Goal: Information Seeking & Learning: Check status

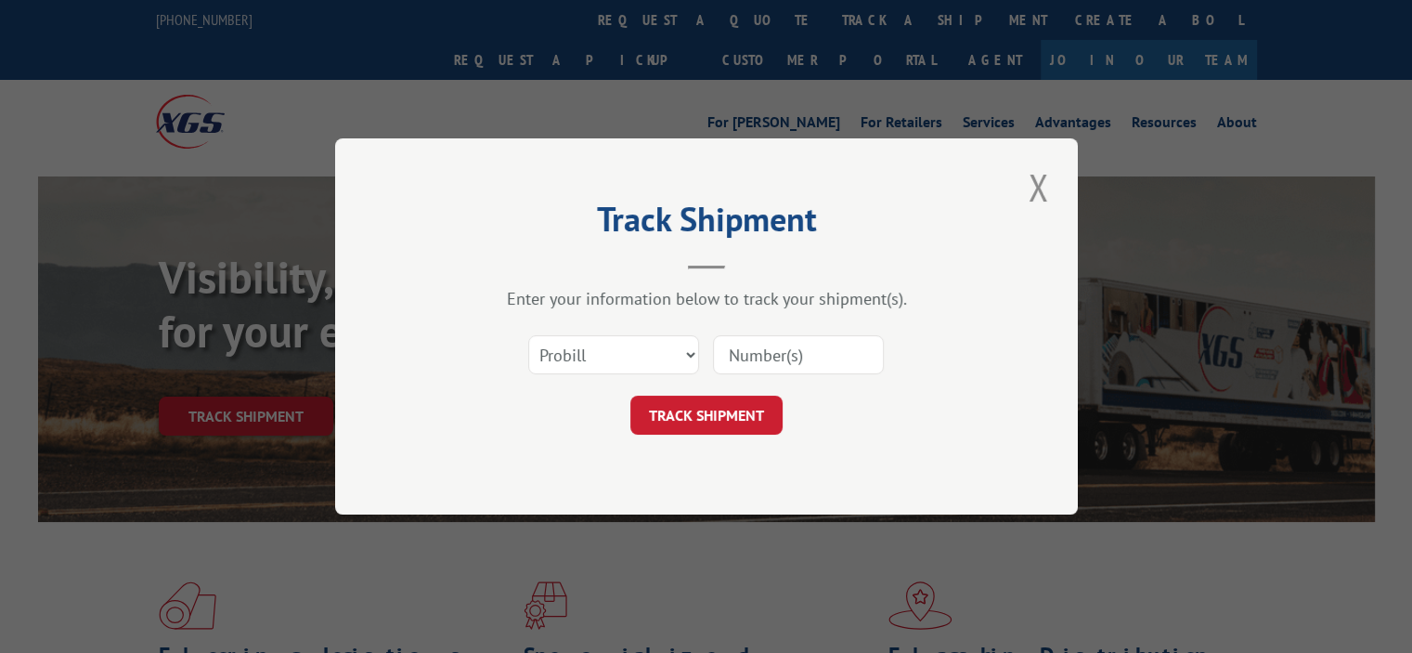
click at [788, 363] on input at bounding box center [798, 354] width 171 height 39
paste input "17538612"
type input "17538612"
click at [692, 419] on button "TRACK SHIPMENT" at bounding box center [706, 415] width 152 height 39
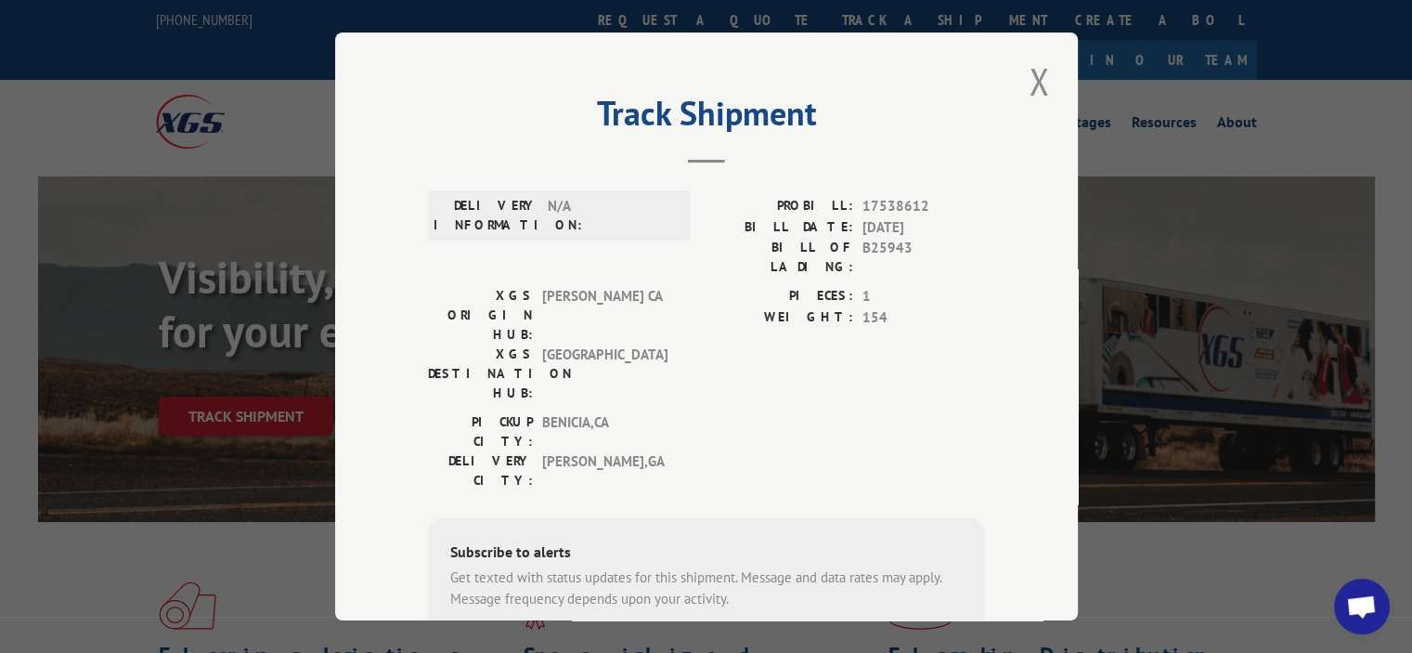
click at [1057, 81] on div "Track Shipment DELIVERY INFORMATION: N/A PROBILL: 17538612 BILL DATE: [DATE] BI…" at bounding box center [706, 326] width 743 height 588
click at [1029, 86] on button "Close modal" at bounding box center [1039, 81] width 32 height 51
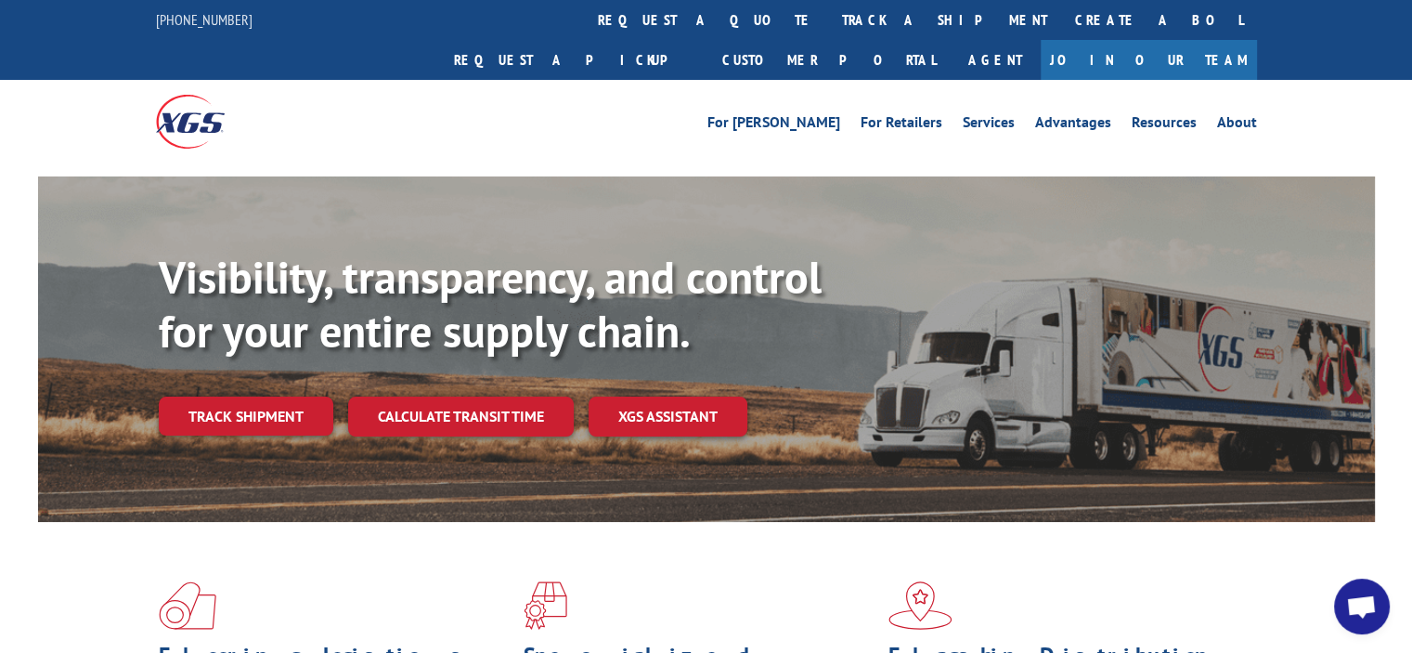
click at [264, 396] on link "Track shipment" at bounding box center [246, 415] width 175 height 39
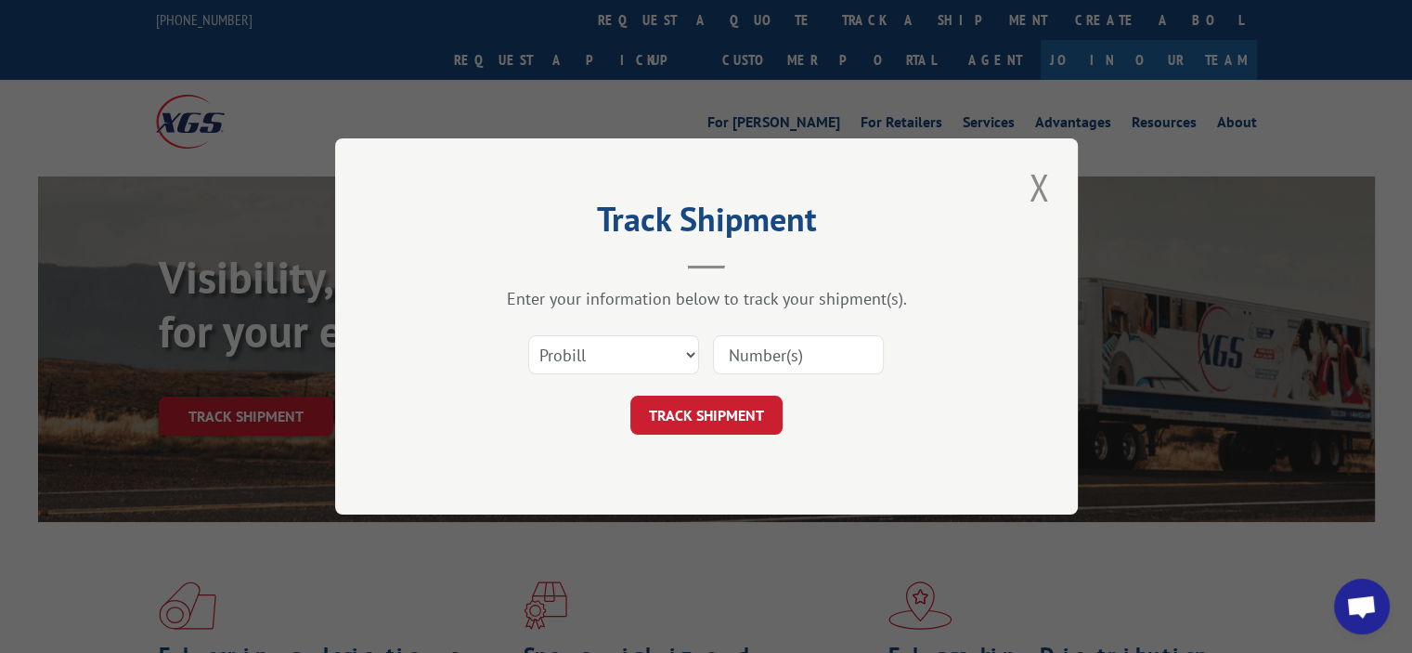
click at [773, 346] on input at bounding box center [798, 354] width 171 height 39
paste input "17506132"
type input "17506132"
click at [718, 405] on button "TRACK SHIPMENT" at bounding box center [706, 415] width 152 height 39
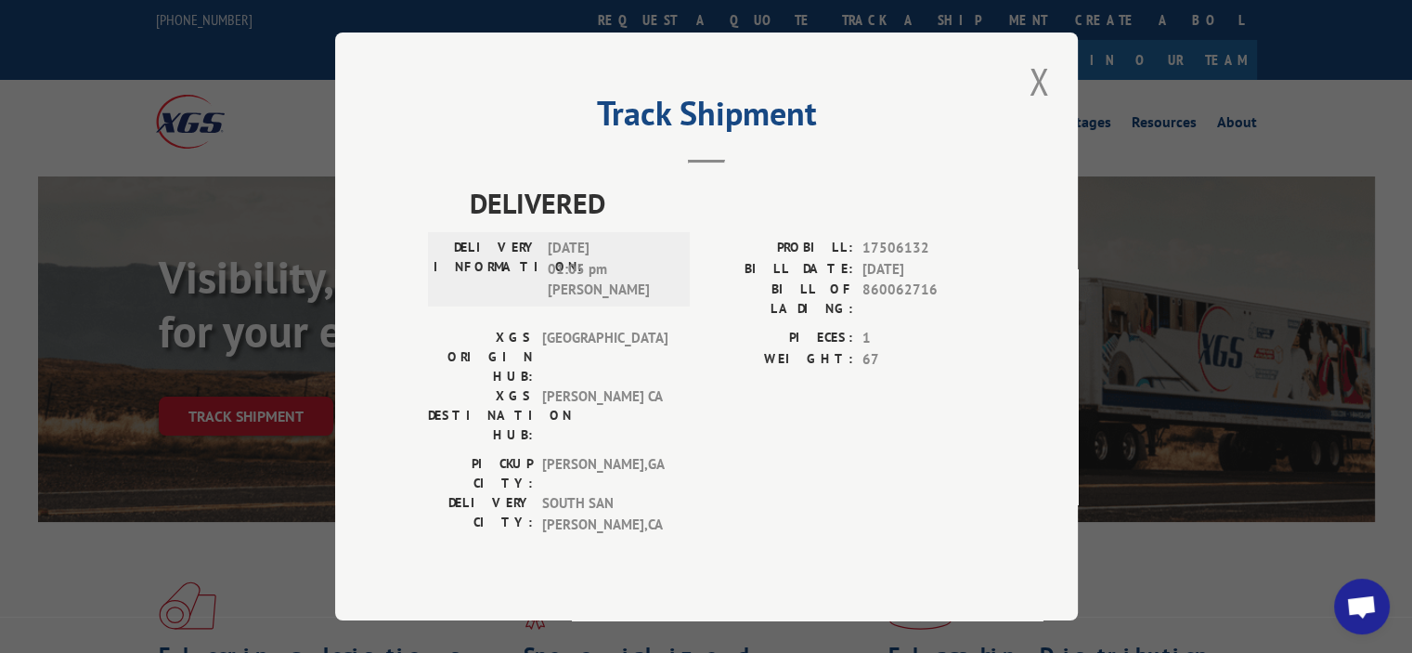
click at [554, 306] on div "DELIVERY INFORMATION: [DATE] 01:05 pm [PERSON_NAME]" at bounding box center [559, 269] width 262 height 74
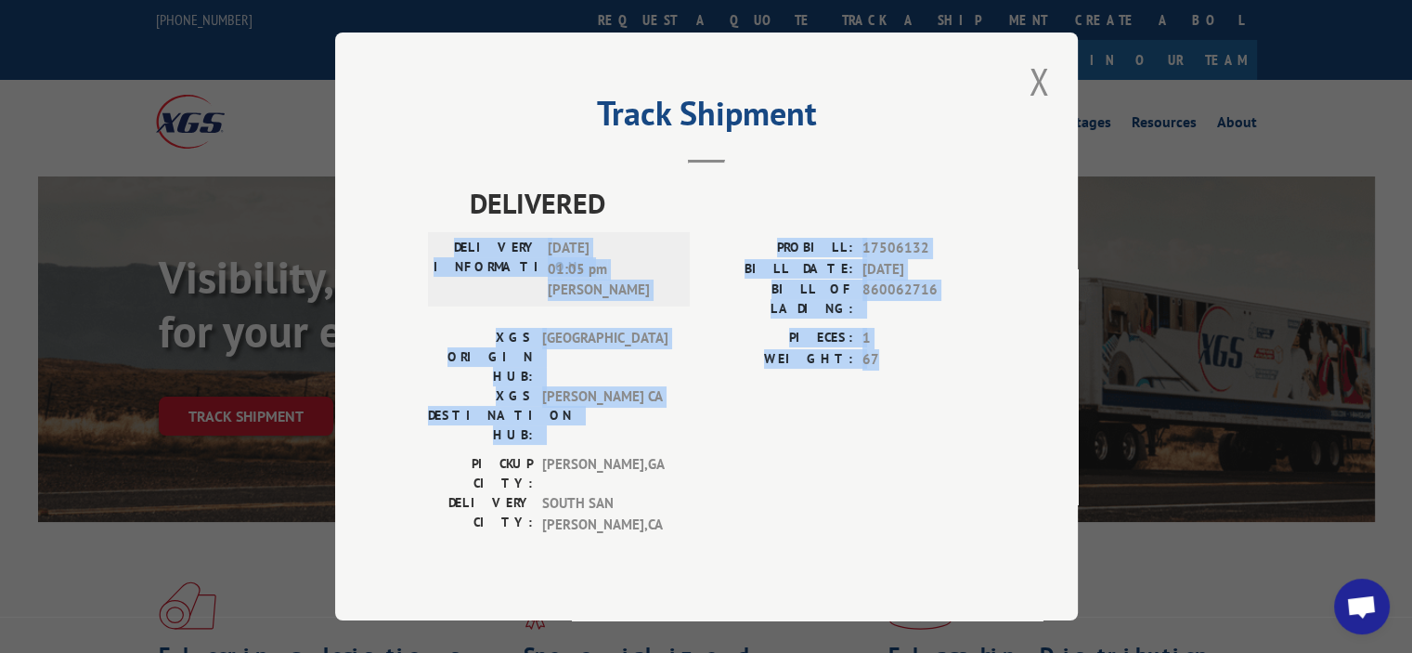
drag, startPoint x: 834, startPoint y: 303, endPoint x: 902, endPoint y: 369, distance: 95.2
click at [904, 370] on div "DELIVERED DELIVERY INFORMATION: [DATE] 01:05 pm [PERSON_NAME] PROBILL: 17506132…" at bounding box center [706, 363] width 557 height 362
click at [902, 367] on span "67" at bounding box center [924, 359] width 123 height 21
drag, startPoint x: 784, startPoint y: 253, endPoint x: 948, endPoint y: 362, distance: 197.5
click at [948, 362] on div "DELIVERED DELIVERY INFORMATION: [DATE] 01:05 pm [PERSON_NAME] PROBILL: 17506132…" at bounding box center [706, 363] width 557 height 362
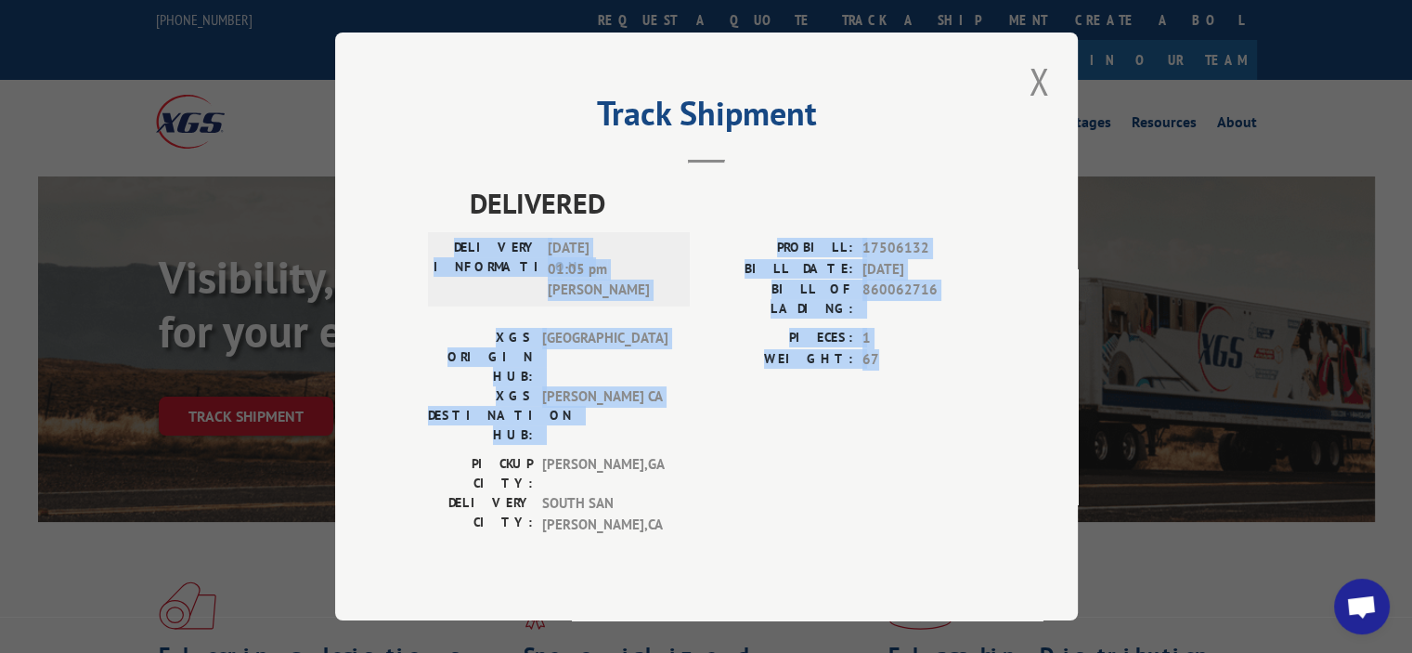
click at [948, 362] on span "67" at bounding box center [924, 359] width 123 height 21
drag, startPoint x: 786, startPoint y: 257, endPoint x: 891, endPoint y: 381, distance: 162.0
click at [915, 386] on div "DELIVERED DELIVERY INFORMATION: [DATE] 01:05 pm [PERSON_NAME] PROBILL: 17506132…" at bounding box center [706, 363] width 557 height 362
click at [891, 381] on div "PIECES: 1 WEIGHT: 67" at bounding box center [846, 391] width 279 height 126
click at [835, 314] on label "BILL OF LADING:" at bounding box center [780, 298] width 147 height 39
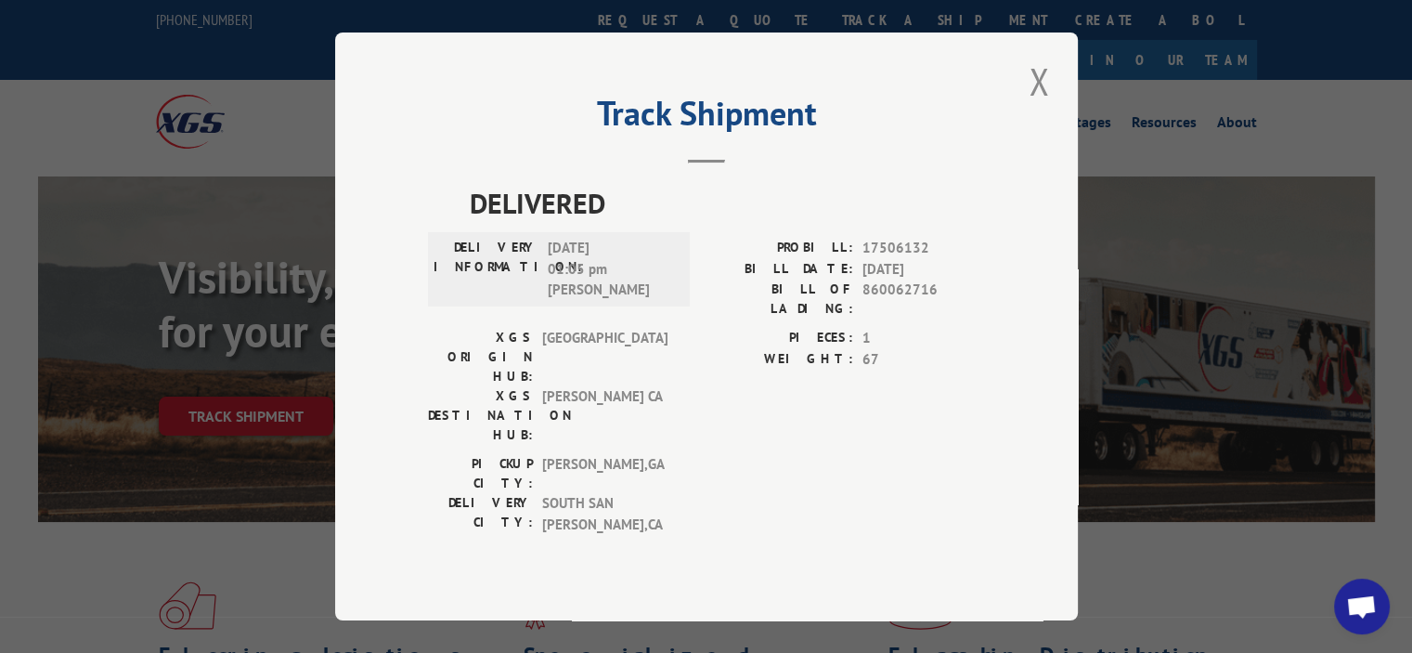
drag, startPoint x: 518, startPoint y: 200, endPoint x: 1117, endPoint y: 120, distance: 604.1
click at [525, 196] on div "Track Shipment DELIVERED DELIVERY INFORMATION: [DATE] 01:05 pm [PERSON_NAME] PR…" at bounding box center [706, 326] width 743 height 588
click at [1056, 101] on div "Track Shipment DELIVERED DELIVERY INFORMATION: [DATE] 01:05 pm [PERSON_NAME] PR…" at bounding box center [706, 326] width 743 height 588
click at [1033, 102] on button "Close modal" at bounding box center [1039, 81] width 32 height 51
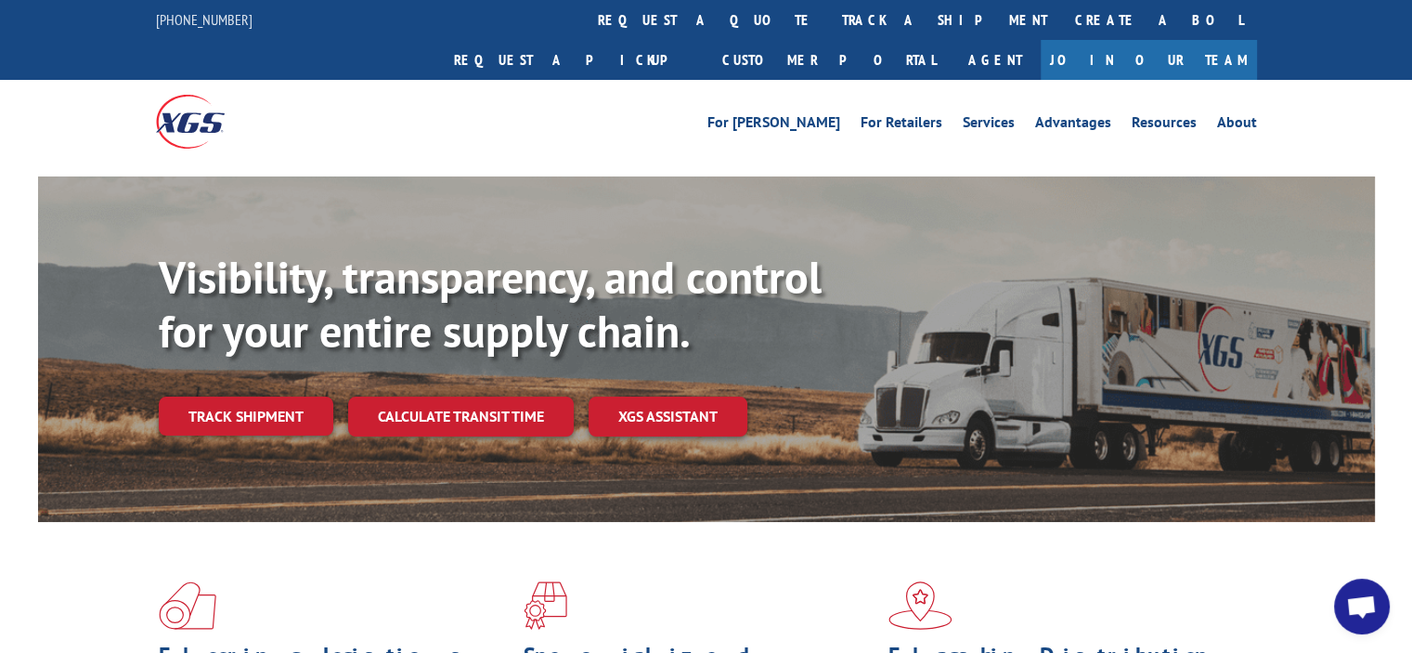
click at [295, 396] on link "Track shipment" at bounding box center [246, 415] width 175 height 39
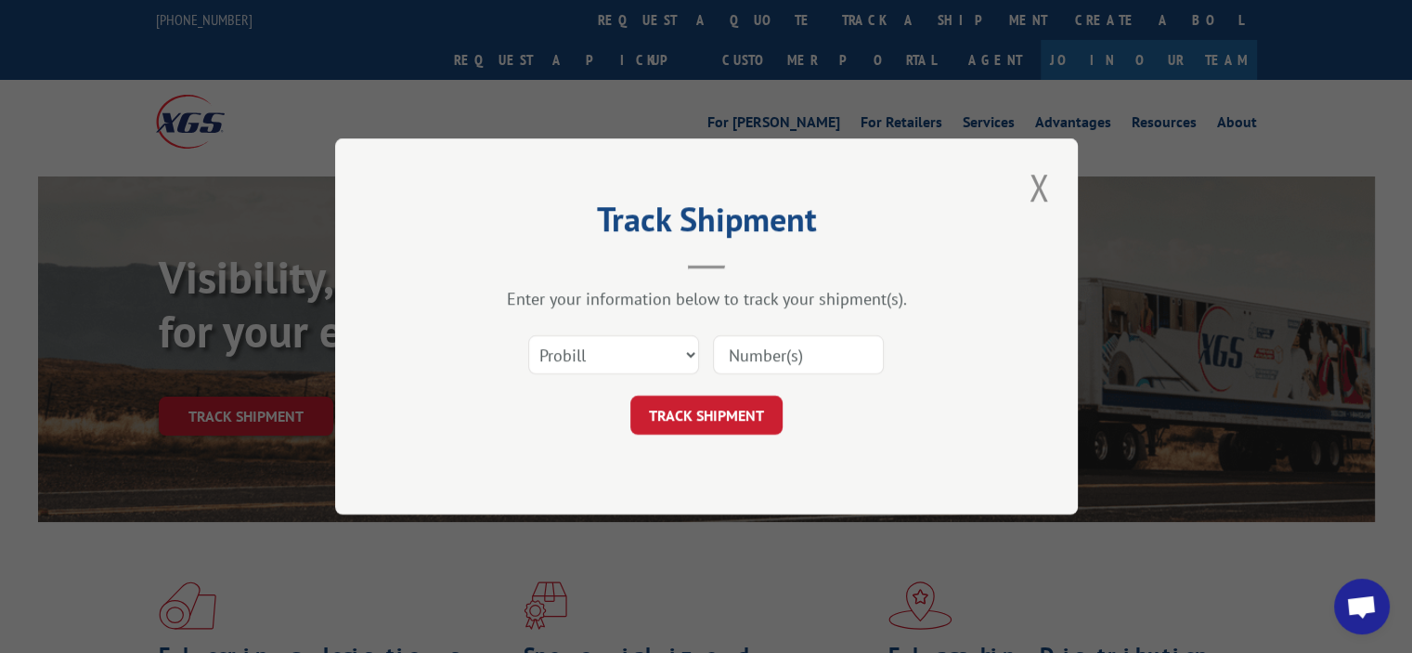
click at [766, 367] on input at bounding box center [798, 354] width 171 height 39
paste input "17506214"
type input "17506214"
click at [691, 419] on button "TRACK SHIPMENT" at bounding box center [706, 415] width 152 height 39
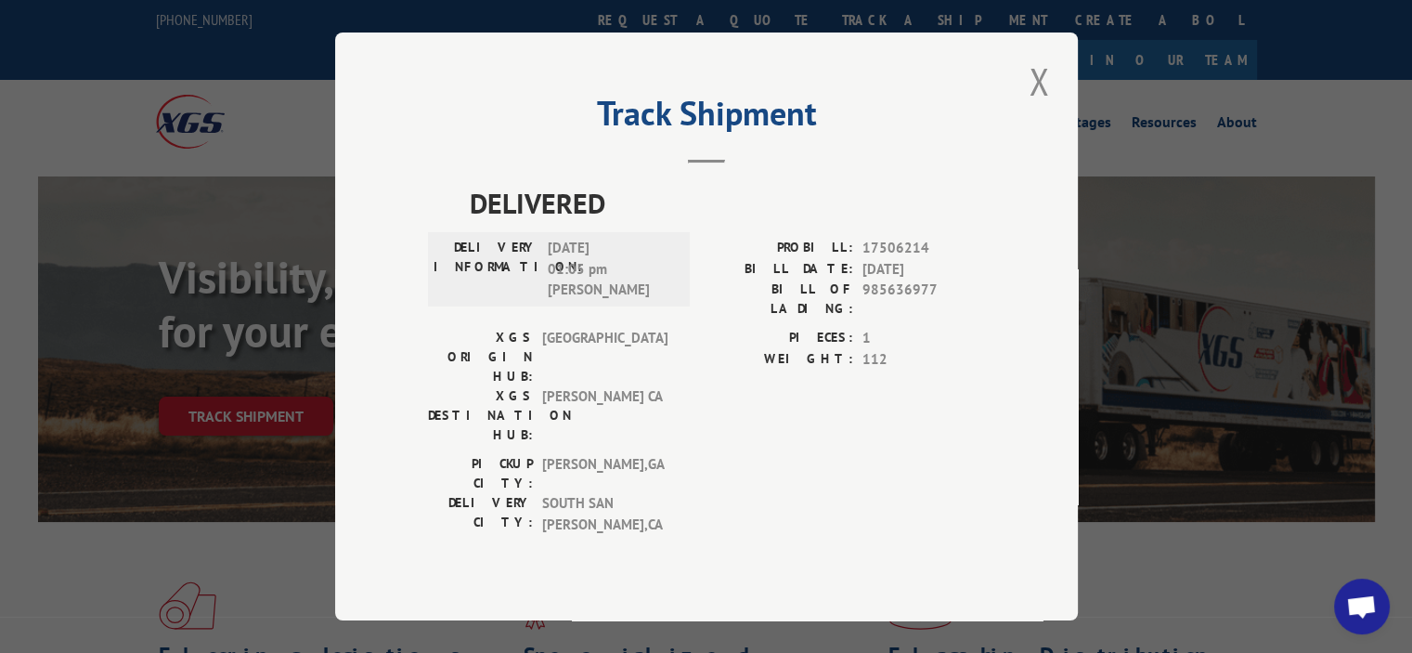
click at [602, 326] on div "DELIVERY INFORMATION: [DATE] 01:05 pm [PERSON_NAME]" at bounding box center [559, 283] width 262 height 90
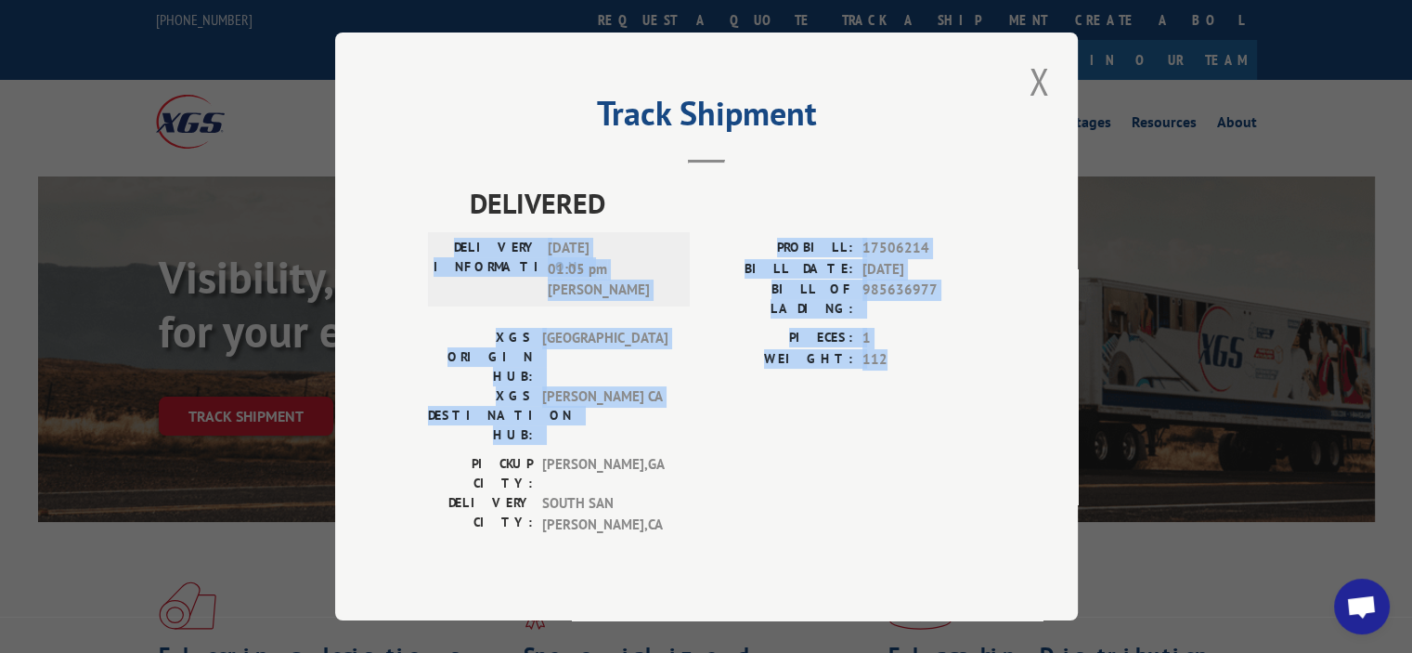
drag, startPoint x: 844, startPoint y: 263, endPoint x: 926, endPoint y: 378, distance: 141.2
click at [927, 379] on div "DELIVERED DELIVERY INFORMATION: [DATE] 01:05 pm [PERSON_NAME] PROBILL: 17506214…" at bounding box center [706, 363] width 557 height 362
drag, startPoint x: 926, startPoint y: 378, endPoint x: 715, endPoint y: 395, distance: 211.4
click at [925, 379] on div "PIECES: 1 WEIGHT: 112" at bounding box center [846, 391] width 279 height 126
click at [535, 242] on div "DELIVERED DELIVERY INFORMATION: [DATE] 01:05 pm [PERSON_NAME] PROBILL: 17506214…" at bounding box center [706, 363] width 557 height 362
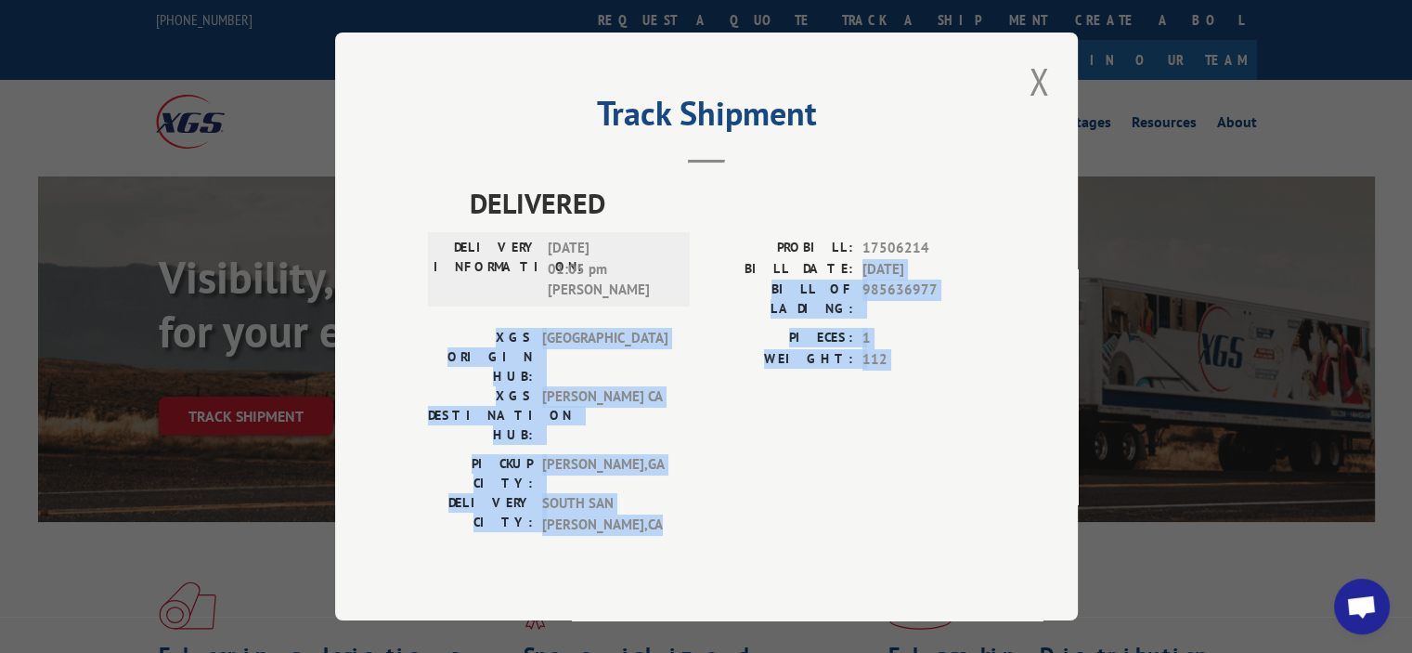
drag, startPoint x: 857, startPoint y: 278, endPoint x: 943, endPoint y: 444, distance: 187.3
click at [951, 452] on div "DELIVERED DELIVERY INFORMATION: [DATE] 01:05 pm [PERSON_NAME] PROBILL: 17506214…" at bounding box center [706, 363] width 557 height 362
click at [940, 454] on div "[GEOGRAPHIC_DATA]: [GEOGRAPHIC_DATA] , [GEOGRAPHIC_DATA]: [GEOGRAPHIC_DATA][PER…" at bounding box center [706, 499] width 557 height 90
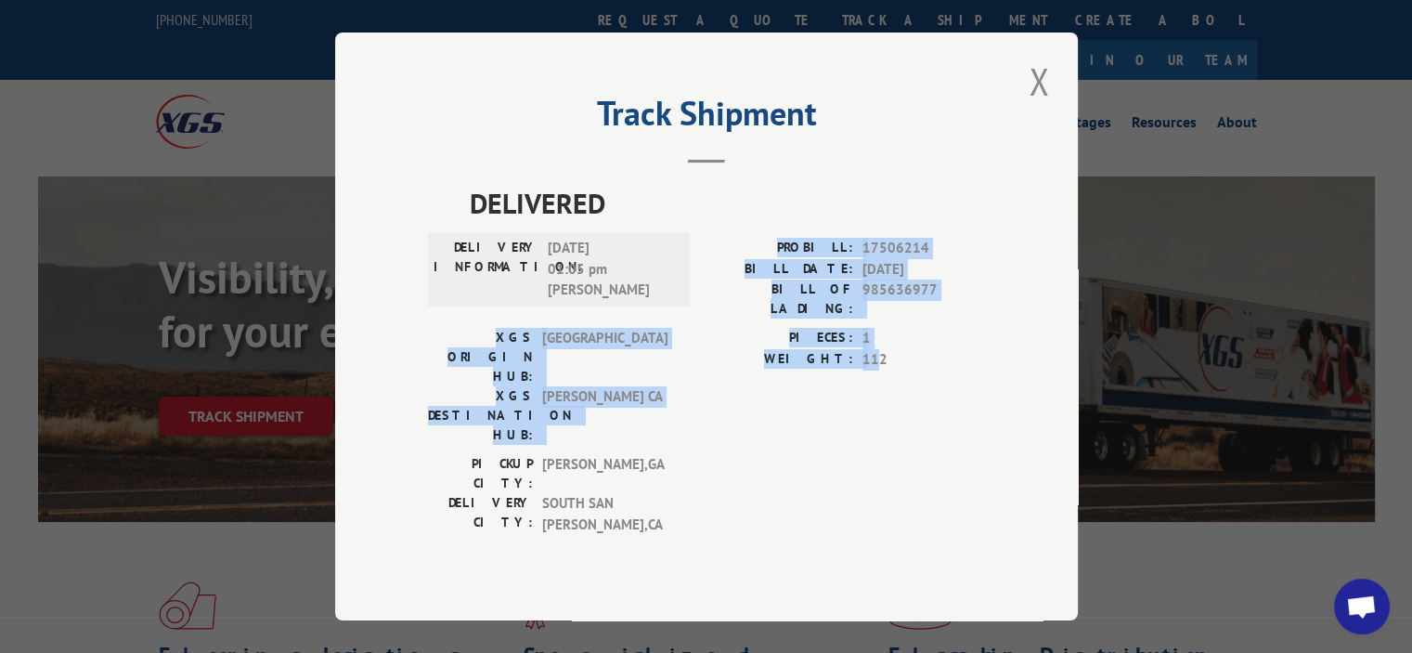
drag, startPoint x: 791, startPoint y: 249, endPoint x: 880, endPoint y: 363, distance: 144.9
click at [880, 363] on div "DELIVERED DELIVERY INFORMATION: [DATE] 01:05 pm [PERSON_NAME] PROBILL: 17506214…" at bounding box center [706, 363] width 557 height 362
click at [880, 363] on span "112" at bounding box center [924, 359] width 123 height 21
